Goal: Task Accomplishment & Management: Manage account settings

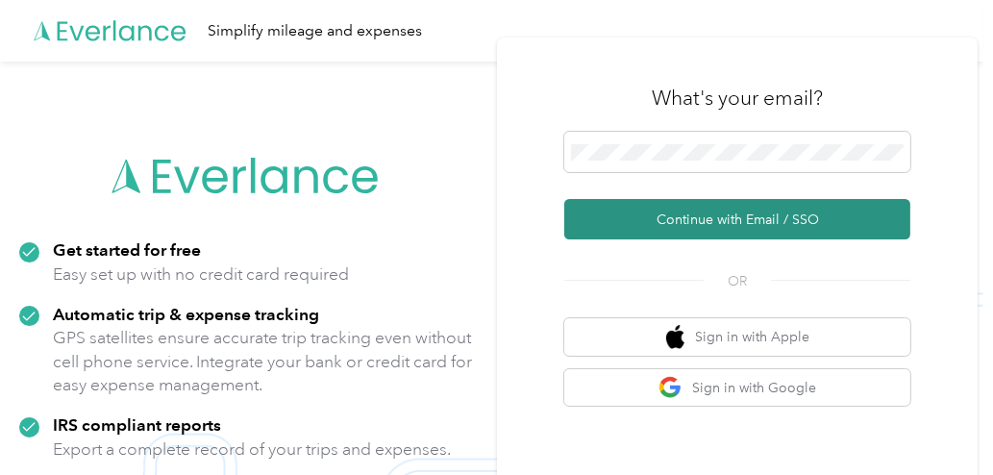
click at [695, 212] on button "Continue with Email / SSO" at bounding box center [737, 219] width 346 height 40
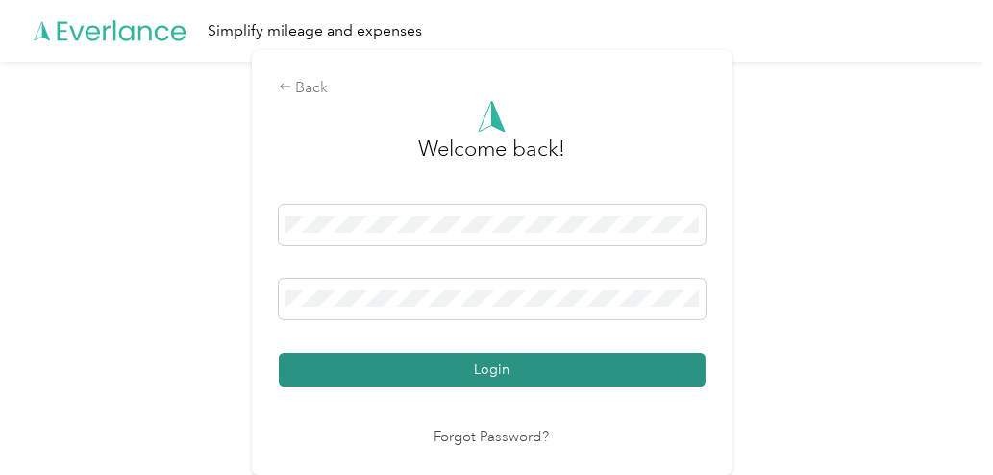
click at [486, 355] on button "Login" at bounding box center [492, 370] width 427 height 34
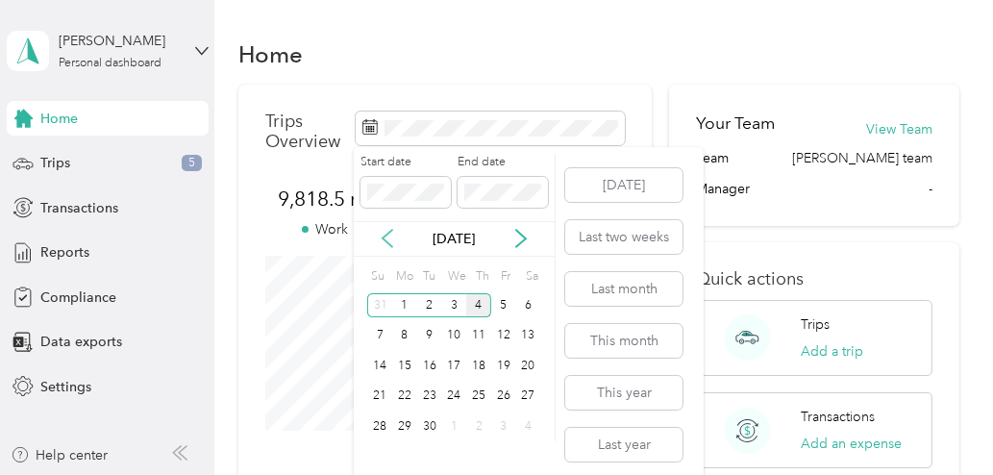
click at [386, 233] on icon at bounding box center [387, 238] width 19 height 19
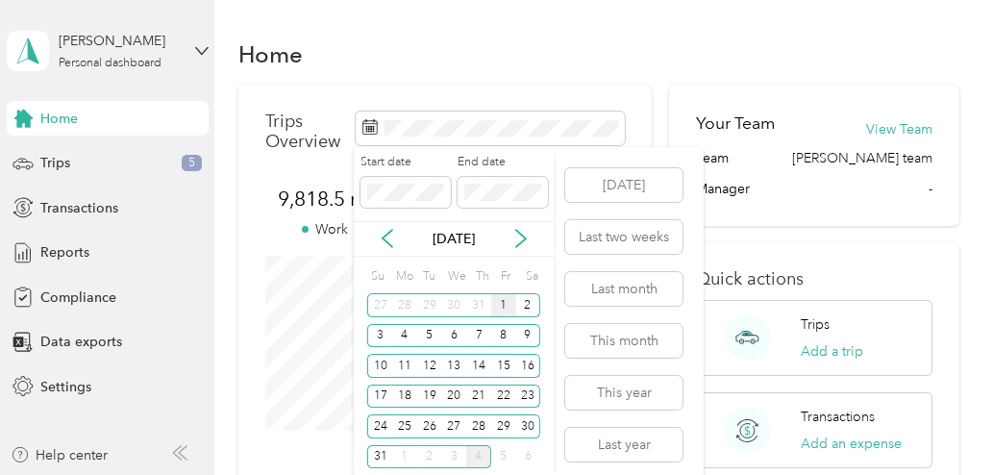
click at [501, 305] on div "1" at bounding box center [503, 305] width 25 height 24
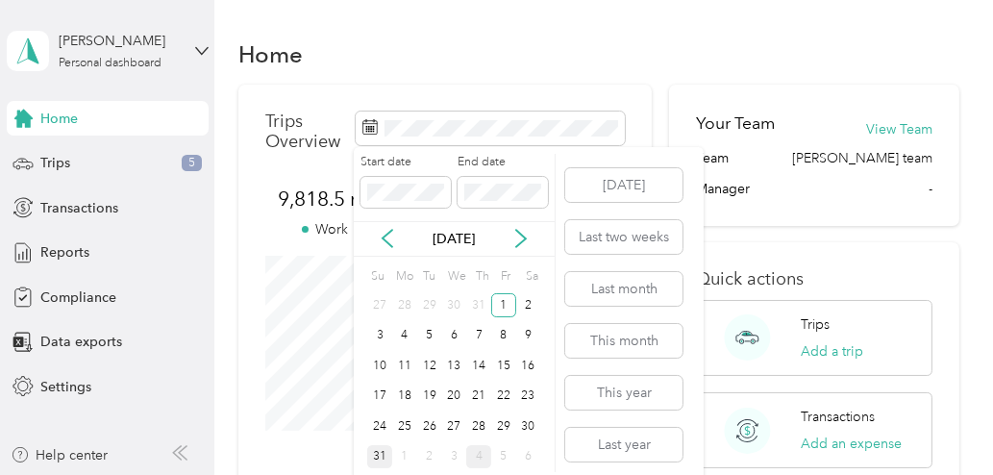
click at [382, 454] on div "31" at bounding box center [379, 457] width 25 height 24
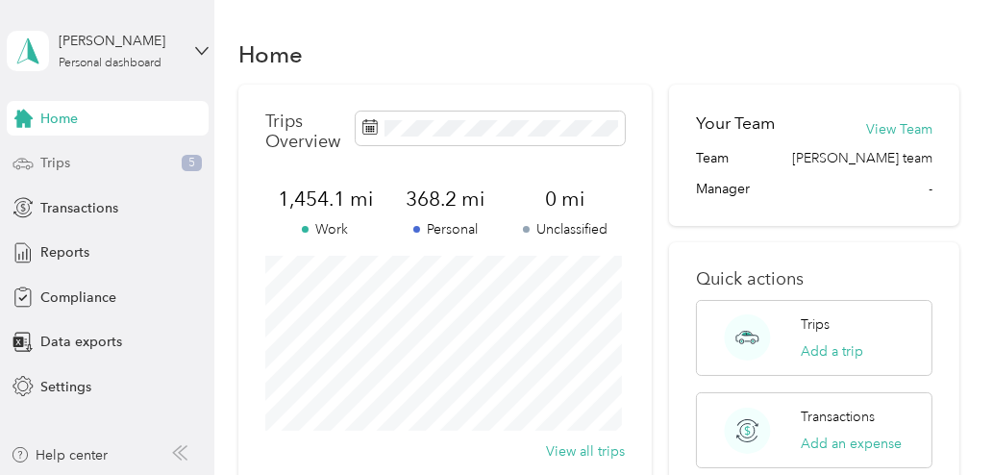
click at [57, 161] on span "Trips" at bounding box center [55, 163] width 30 height 20
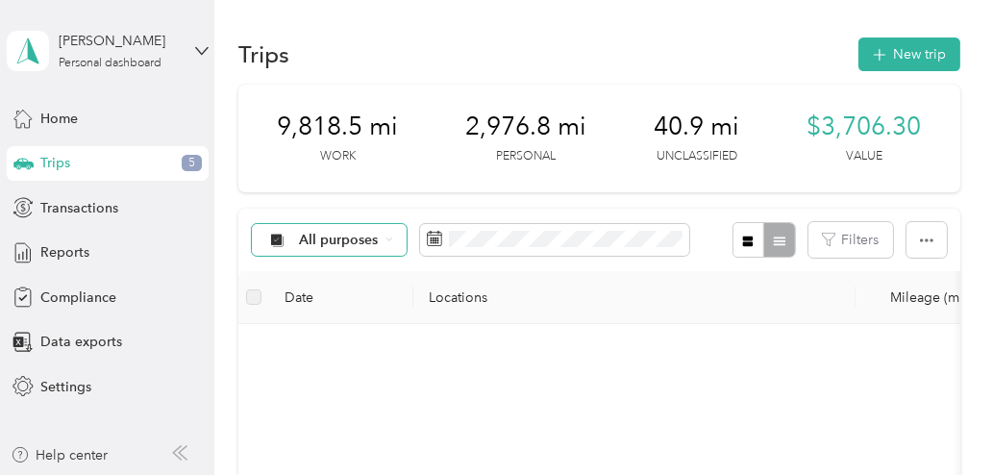
click at [395, 229] on div "All purposes" at bounding box center [330, 240] width 156 height 33
click at [336, 312] on li "Unclassified" at bounding box center [329, 298] width 154 height 34
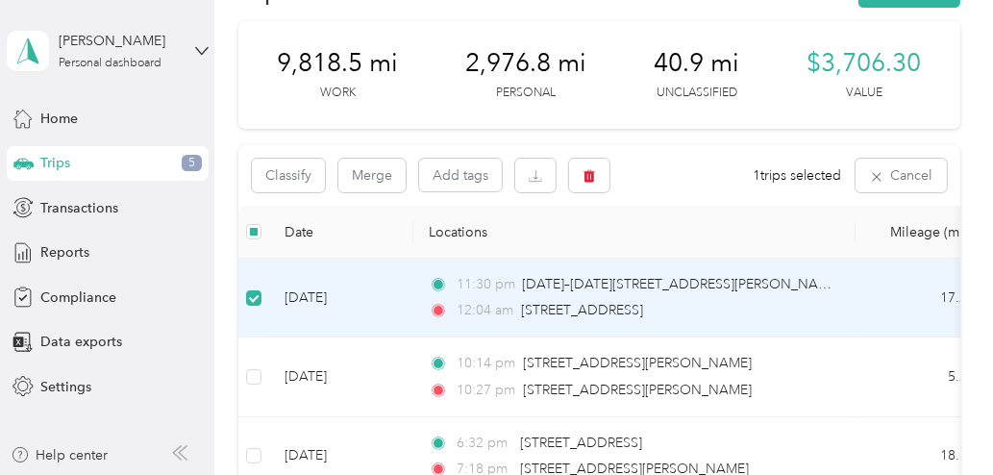
scroll to position [75, 0]
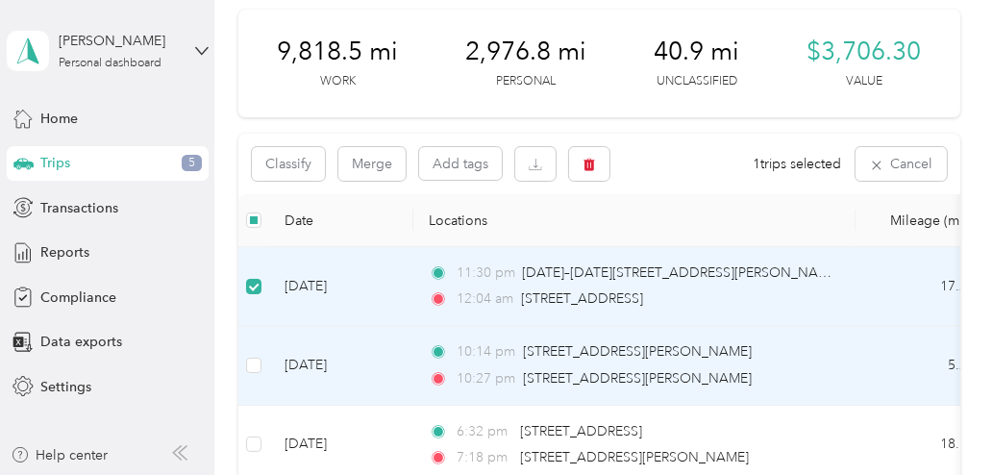
click at [323, 374] on td "[DATE]" at bounding box center [341, 365] width 144 height 79
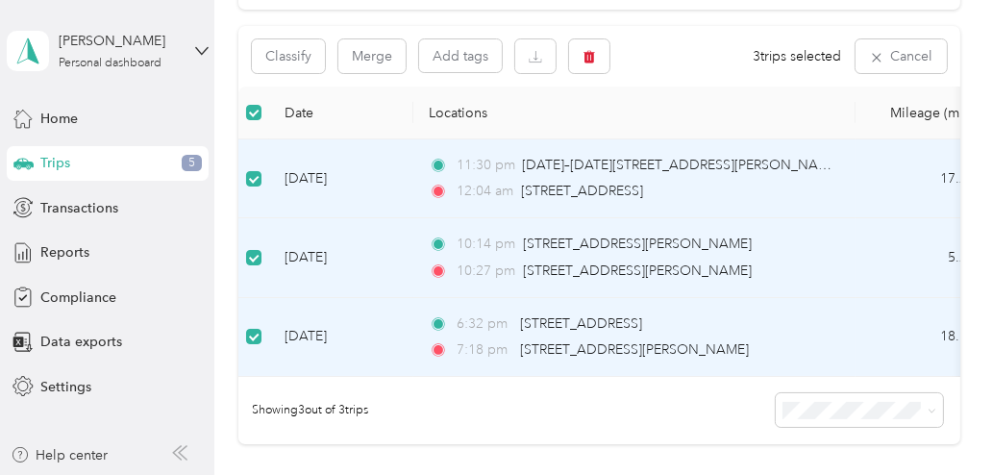
scroll to position [152, 0]
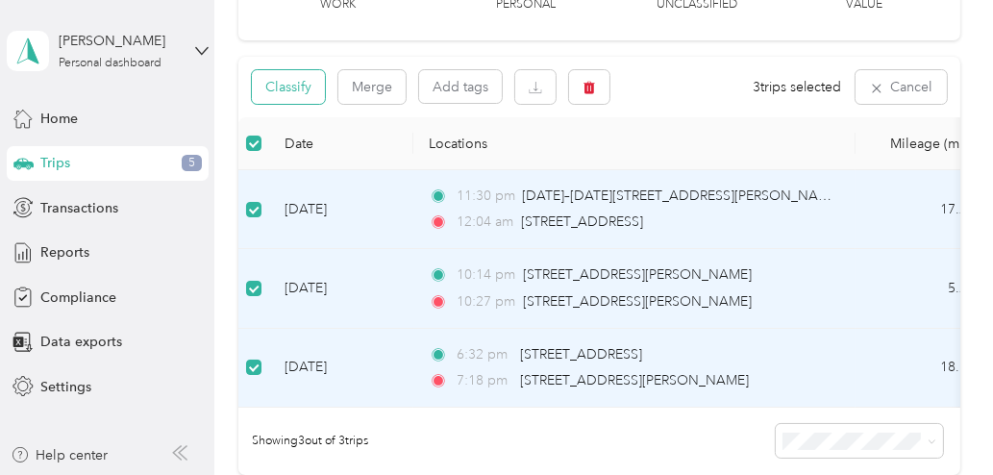
click at [305, 81] on button "Classify" at bounding box center [288, 87] width 73 height 34
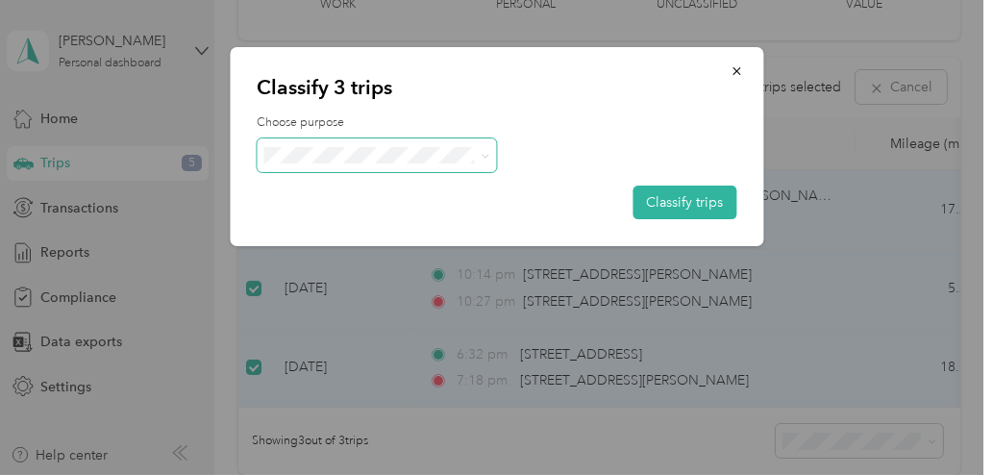
click at [479, 157] on span at bounding box center [482, 155] width 15 height 20
click at [487, 154] on icon at bounding box center [486, 156] width 9 height 9
click at [385, 186] on span "Sales Call" at bounding box center [394, 179] width 179 height 20
click at [683, 204] on button "Classify trips" at bounding box center [685, 203] width 104 height 34
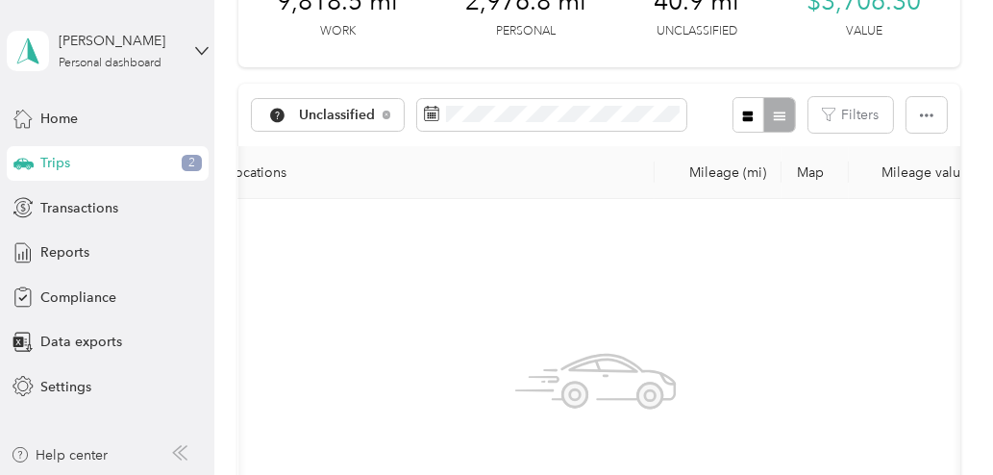
scroll to position [0, 202]
click at [113, 103] on div "Home" at bounding box center [108, 118] width 202 height 35
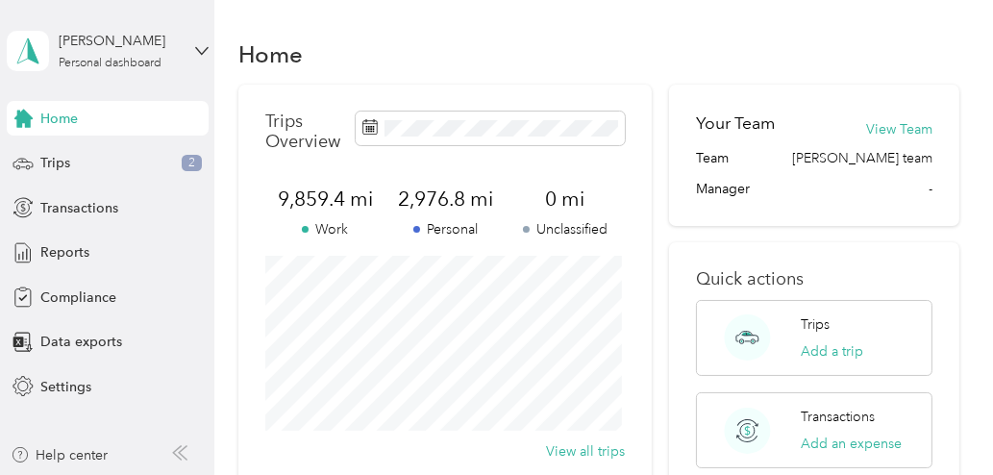
click at [489, 138] on span at bounding box center [490, 129] width 269 height 34
click at [102, 212] on span "Transactions" at bounding box center [79, 208] width 78 height 20
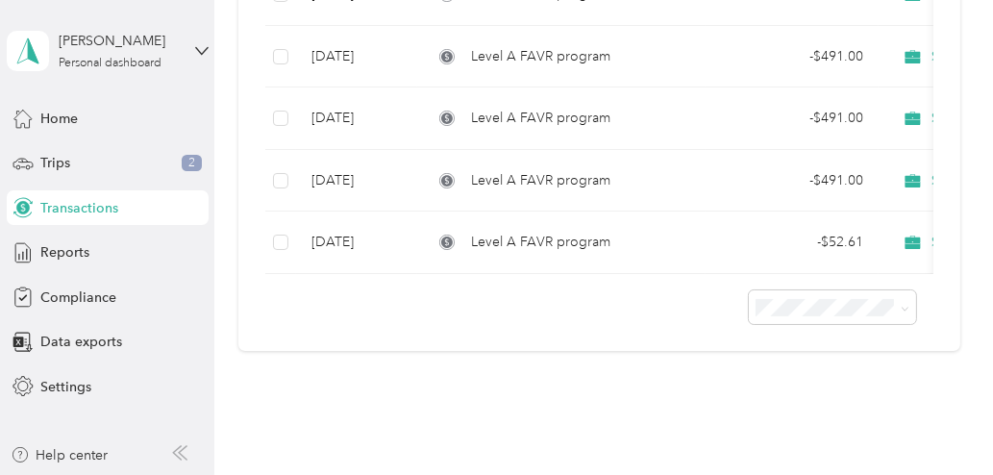
scroll to position [562, 0]
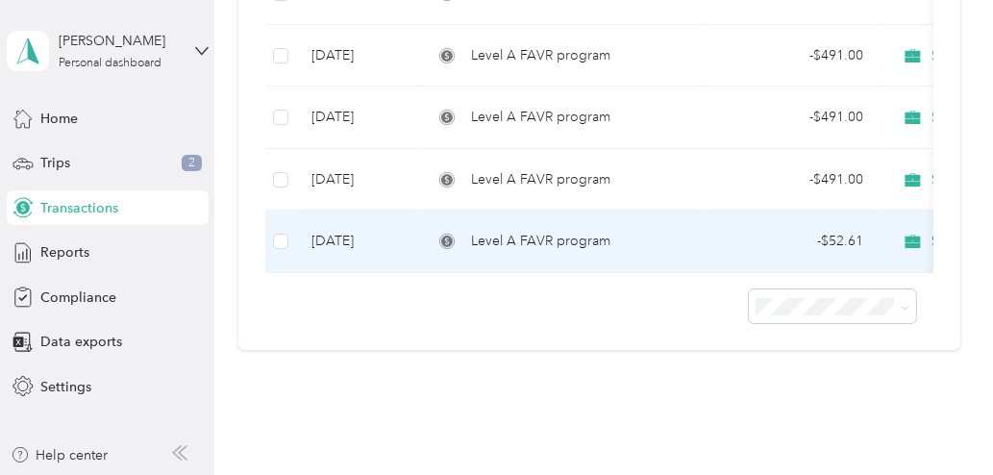
click at [501, 263] on td "Level A FAVR program" at bounding box center [561, 242] width 288 height 62
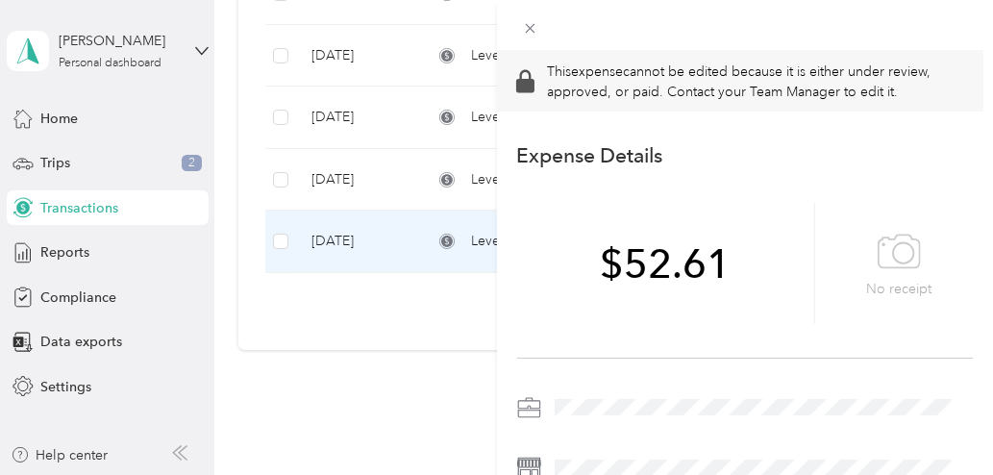
click at [410, 373] on div "This expense cannot be edited because it is either under review, approved, or p…" at bounding box center [496, 237] width 993 height 475
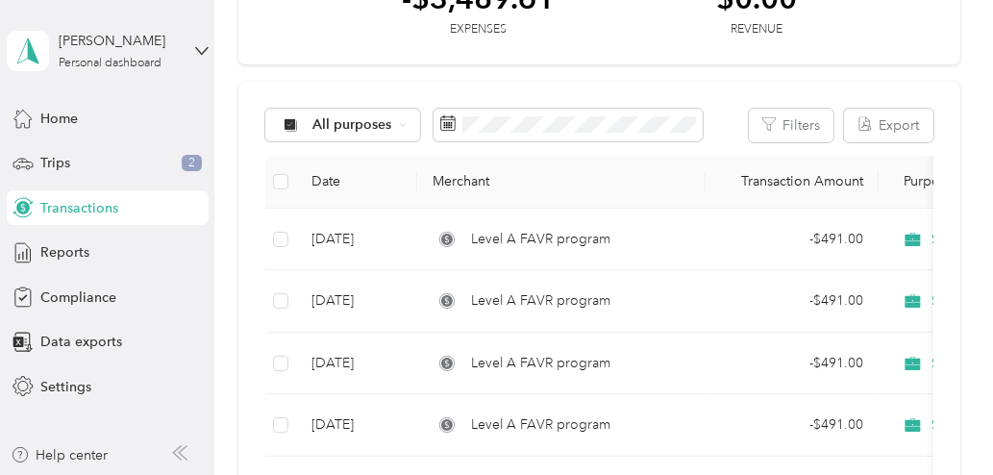
scroll to position [129, 0]
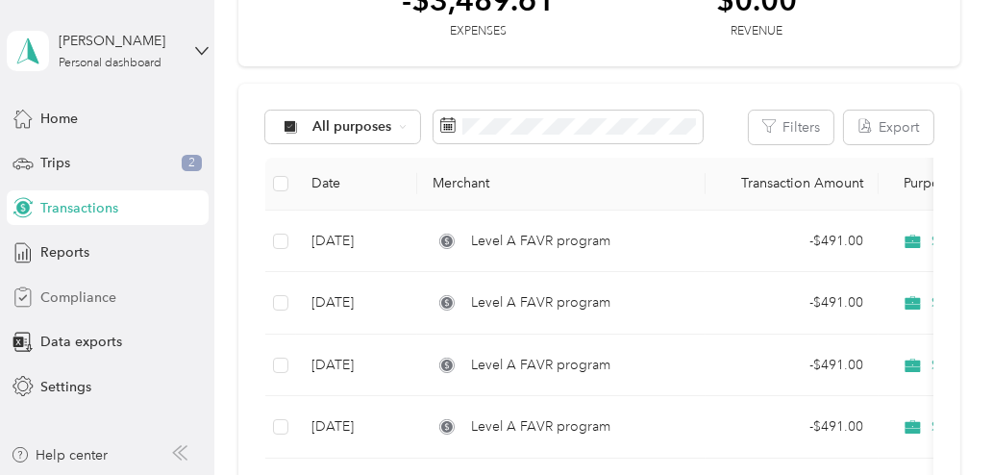
click at [56, 290] on span "Compliance" at bounding box center [78, 297] width 76 height 20
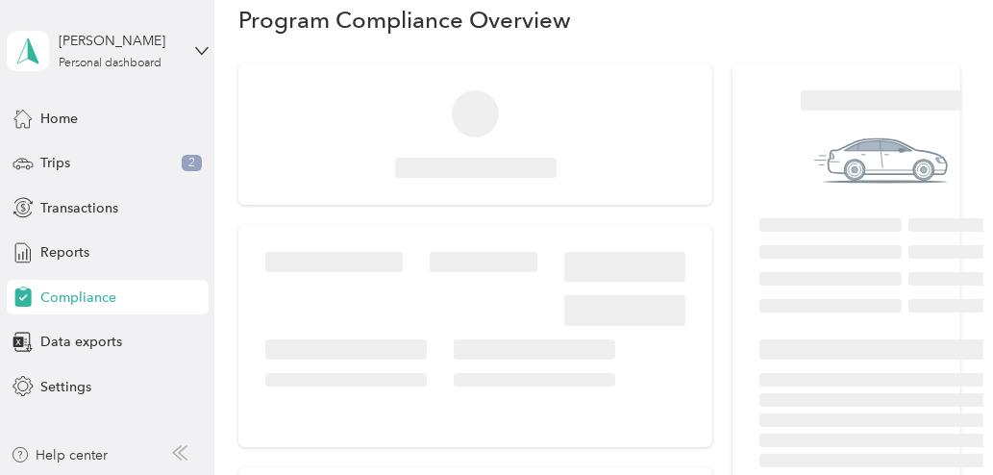
scroll to position [129, 0]
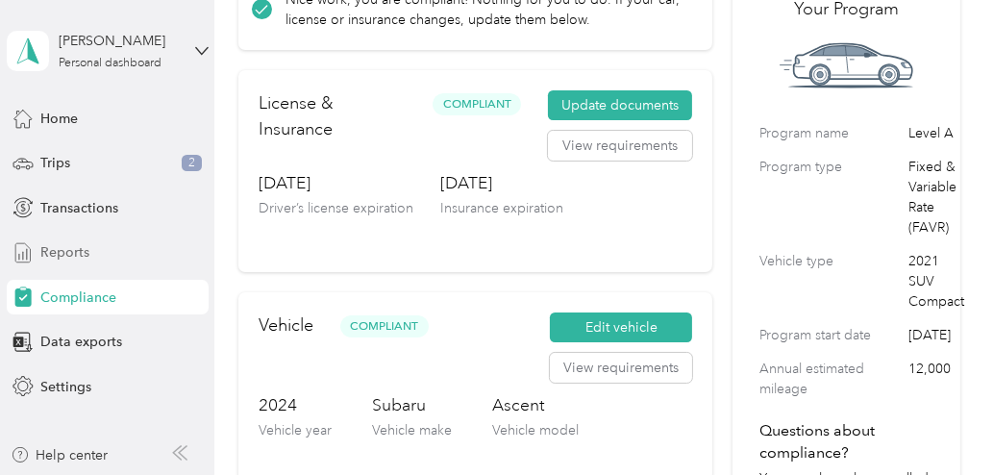
click at [60, 247] on span "Reports" at bounding box center [64, 252] width 49 height 20
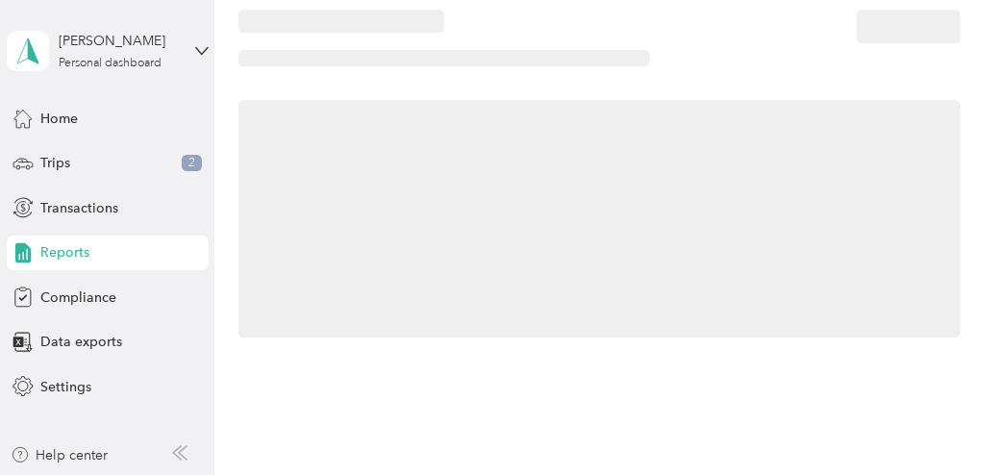
scroll to position [129, 0]
